Goal: Information Seeking & Learning: Learn about a topic

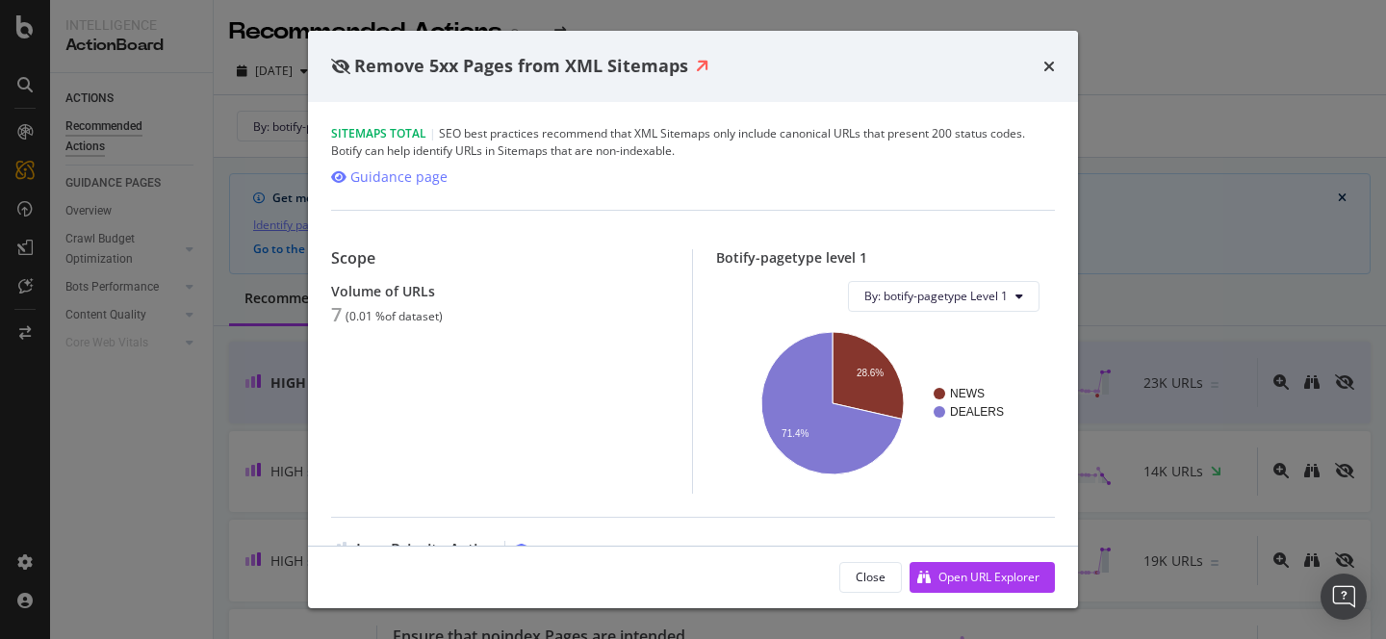
click at [337, 316] on div "7" at bounding box center [336, 314] width 11 height 23
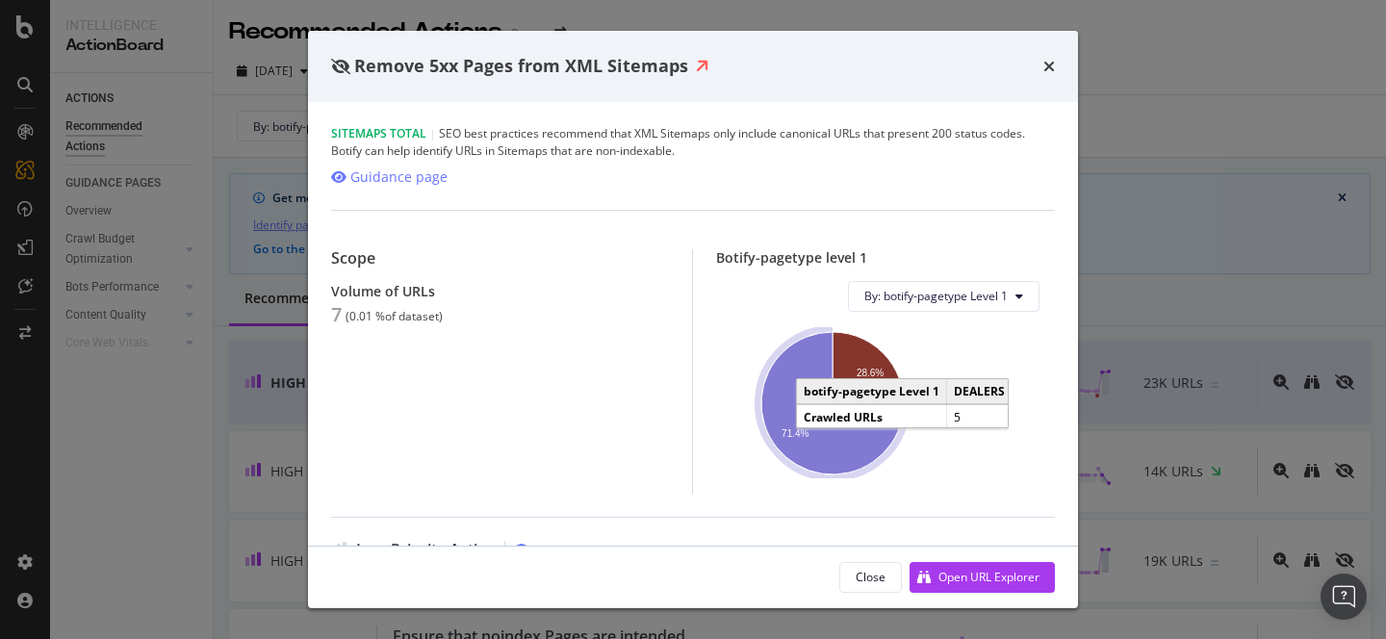
click at [831, 428] on icon "A chart." at bounding box center [831, 403] width 140 height 142
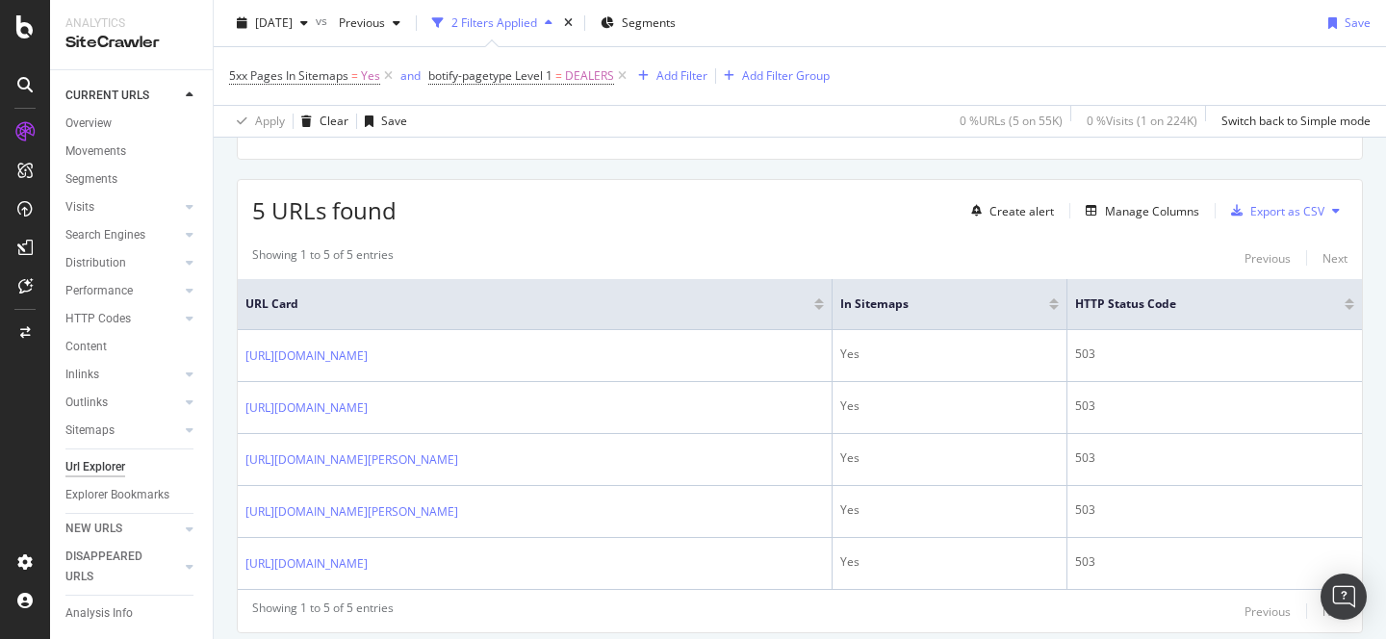
scroll to position [365, 0]
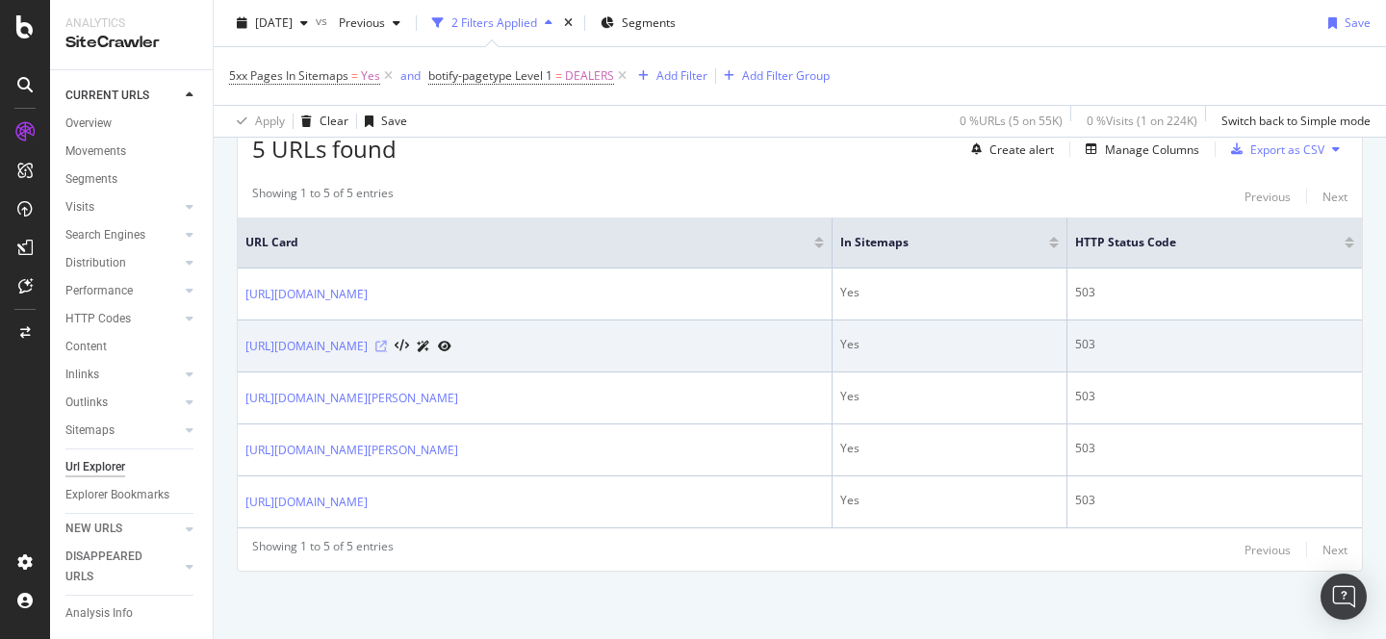
click at [387, 345] on icon at bounding box center [381, 347] width 12 height 12
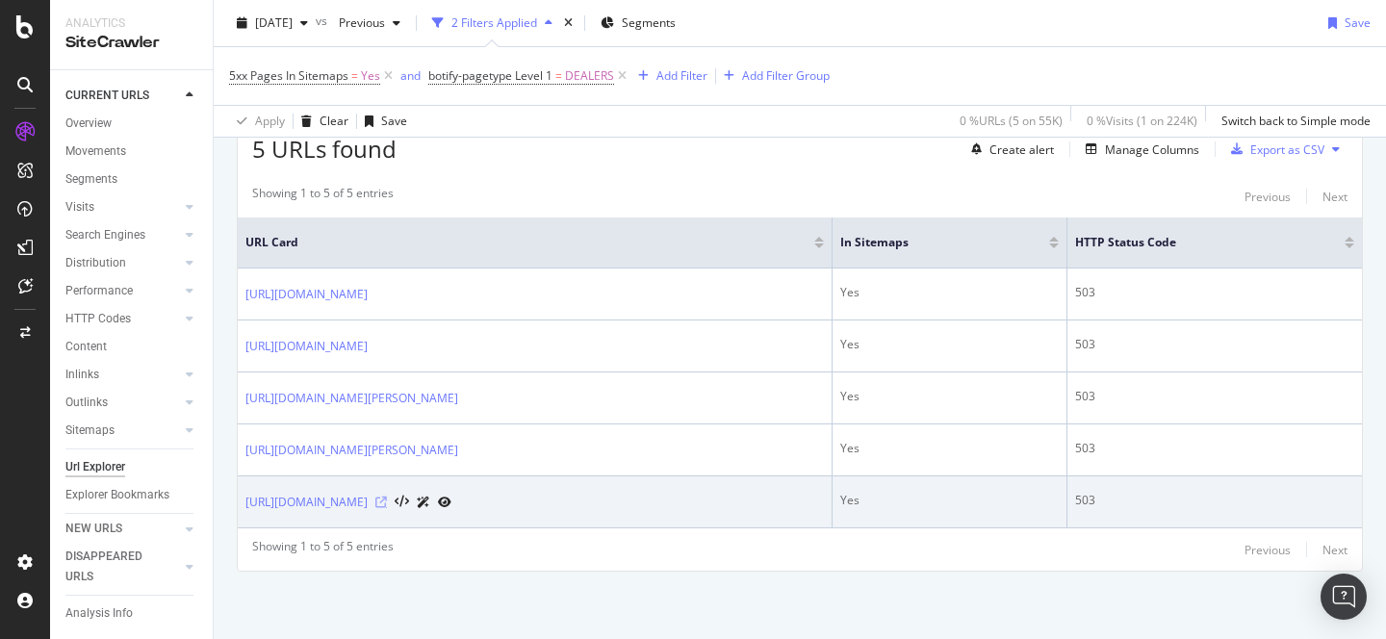
click at [387, 506] on icon at bounding box center [381, 503] width 12 height 12
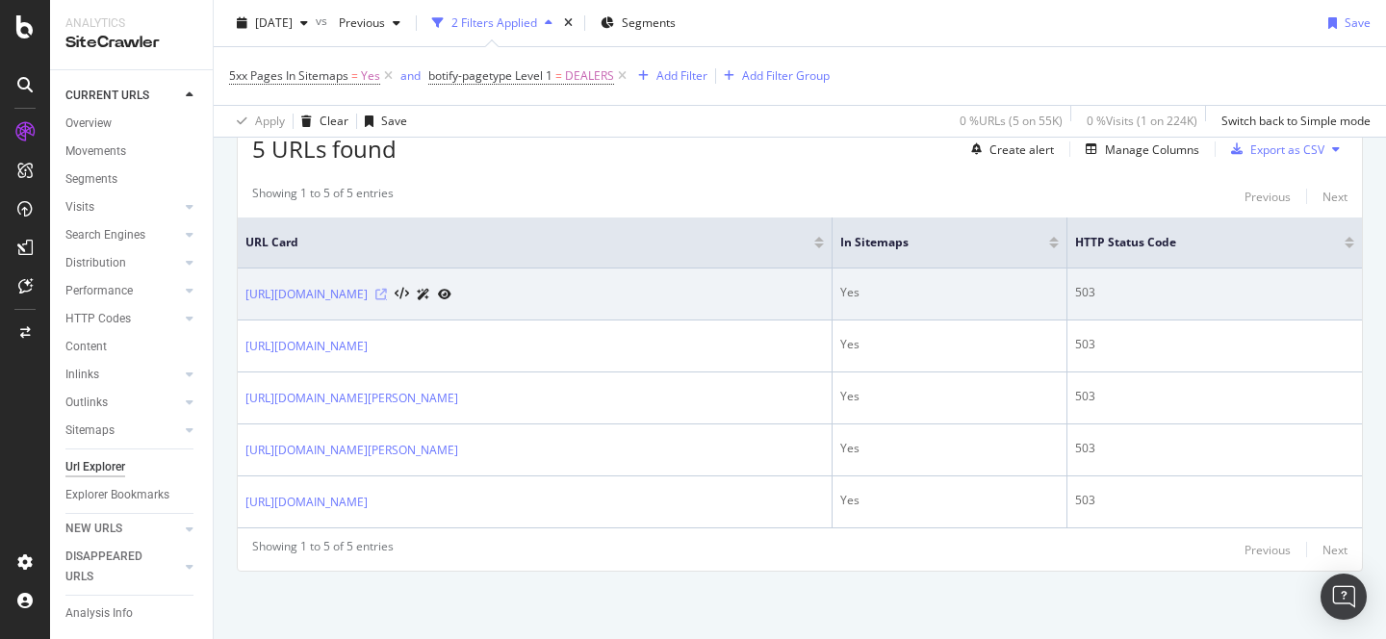
click at [387, 293] on icon at bounding box center [381, 295] width 12 height 12
